Goal: Transaction & Acquisition: Purchase product/service

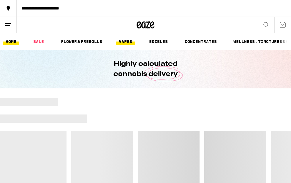
click at [126, 41] on link "VAPES" at bounding box center [125, 41] width 19 height 7
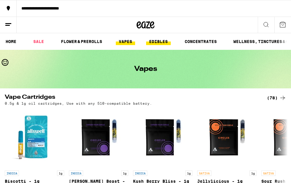
click at [167, 41] on link "EDIBLES" at bounding box center [158, 41] width 25 height 7
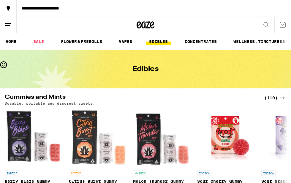
click at [12, 22] on button at bounding box center [8, 25] width 17 height 16
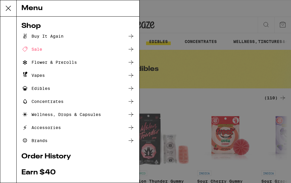
click at [184, 103] on div "Menu Shop Buy It Again Sale Flower & Prerolls Vapes Edibles Concentrates Wellne…" at bounding box center [145, 91] width 291 height 183
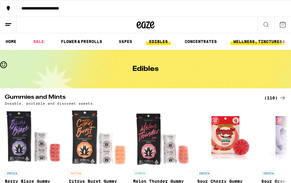
click at [256, 41] on link "WELLNESS, TINCTURES & CAPSULES" at bounding box center [270, 41] width 80 height 7
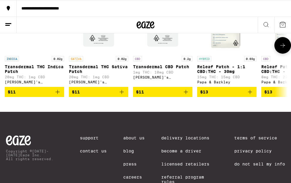
scroll to position [632, 0]
